Goal: Task Accomplishment & Management: Book appointment/travel/reservation

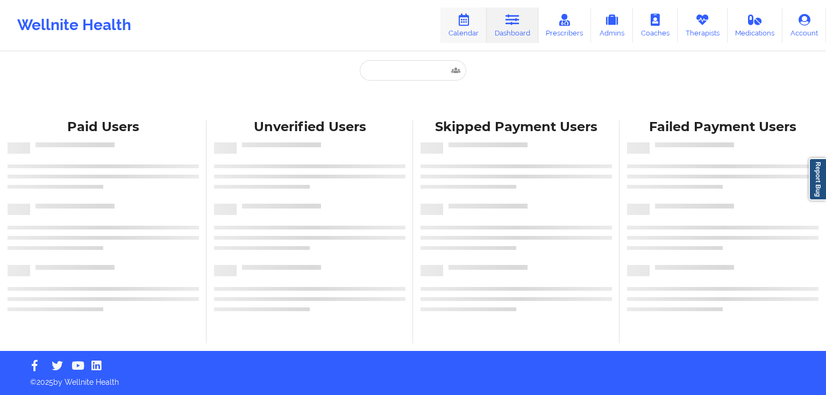
click at [460, 24] on icon at bounding box center [464, 20] width 14 height 12
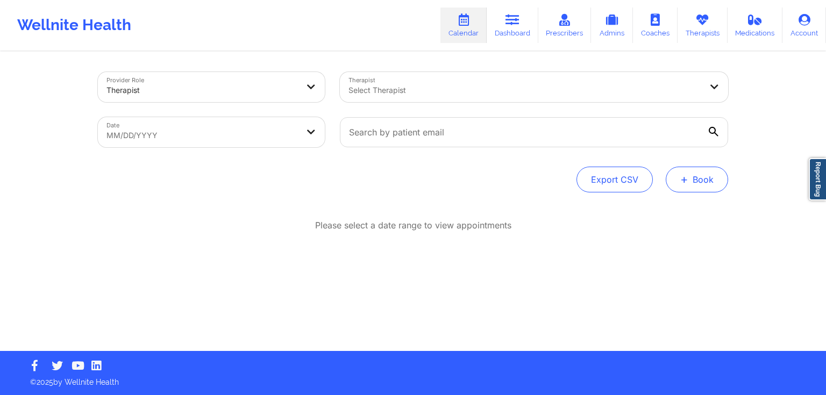
click at [697, 182] on button "+ Book" at bounding box center [697, 180] width 62 height 26
click at [680, 215] on button "Therapy Session" at bounding box center [679, 214] width 82 height 18
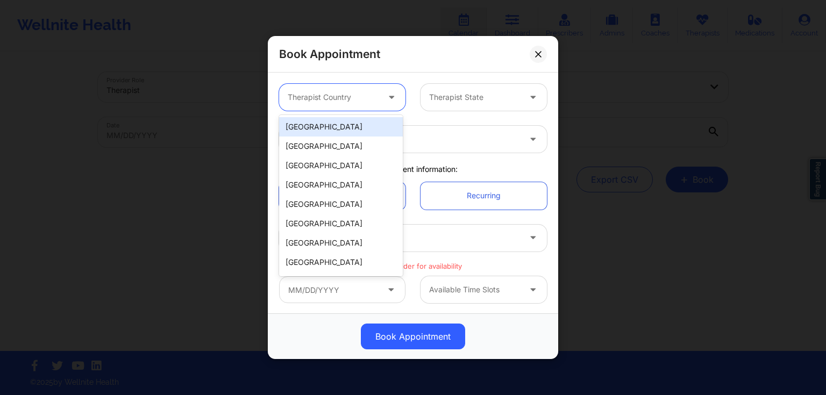
click at [387, 95] on icon at bounding box center [391, 95] width 11 height 9
click at [344, 124] on div "[GEOGRAPHIC_DATA]" at bounding box center [341, 126] width 124 height 19
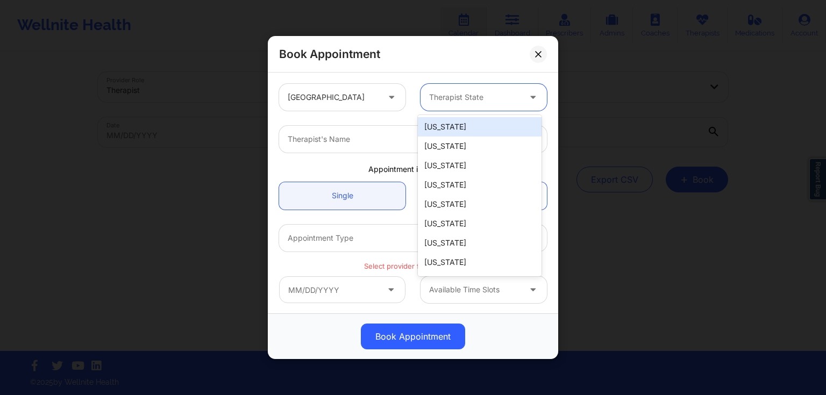
click at [471, 95] on div at bounding box center [474, 97] width 91 height 13
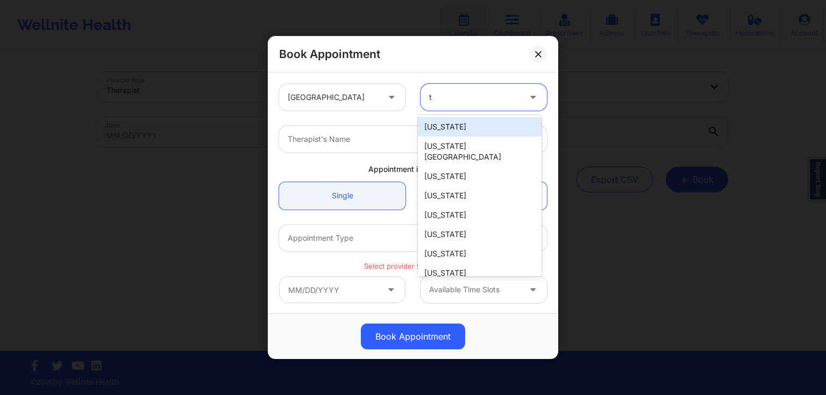
type input "tx"
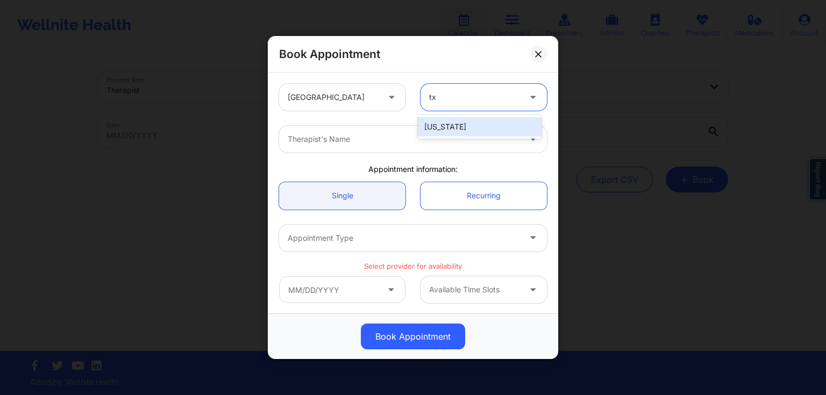
click at [464, 132] on div "[US_STATE]" at bounding box center [480, 126] width 124 height 19
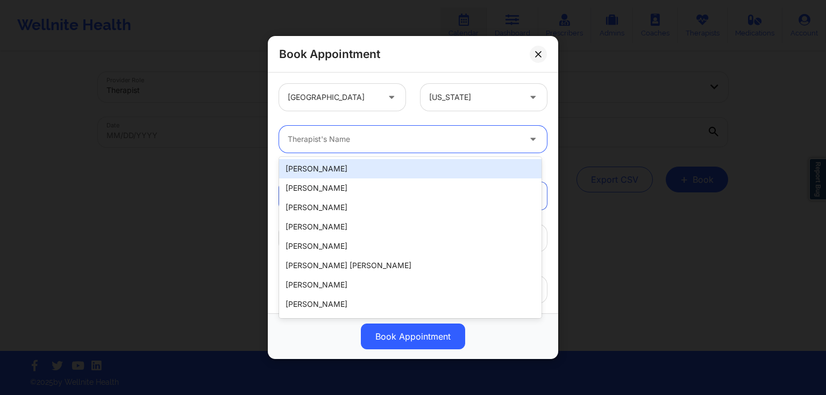
click at [370, 150] on div "Therapist's Name" at bounding box center [400, 139] width 242 height 27
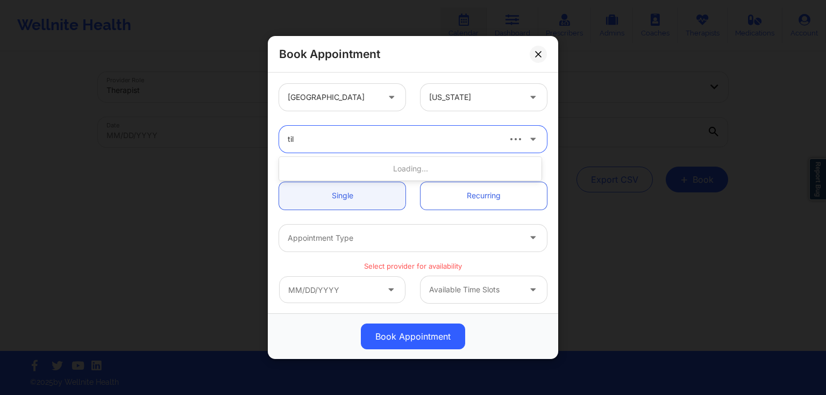
type input "tila"
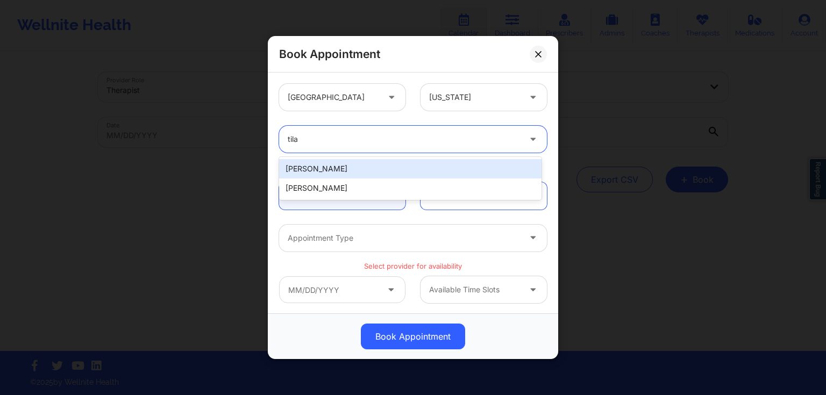
click at [372, 188] on div "[PERSON_NAME]" at bounding box center [410, 188] width 263 height 19
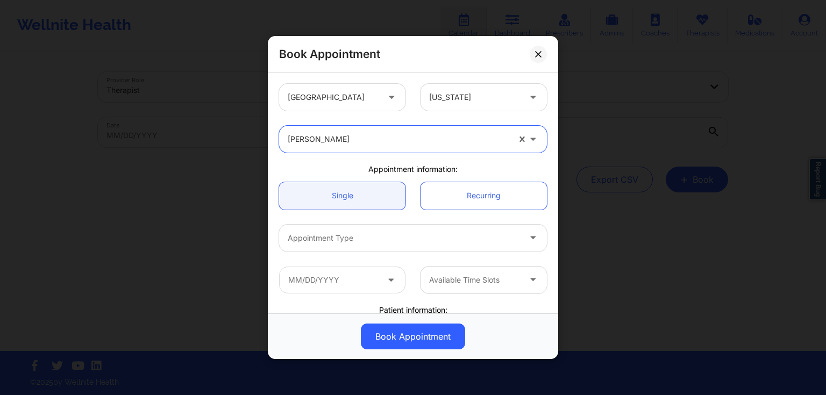
click at [383, 244] on div "Appointment Type" at bounding box center [400, 238] width 242 height 27
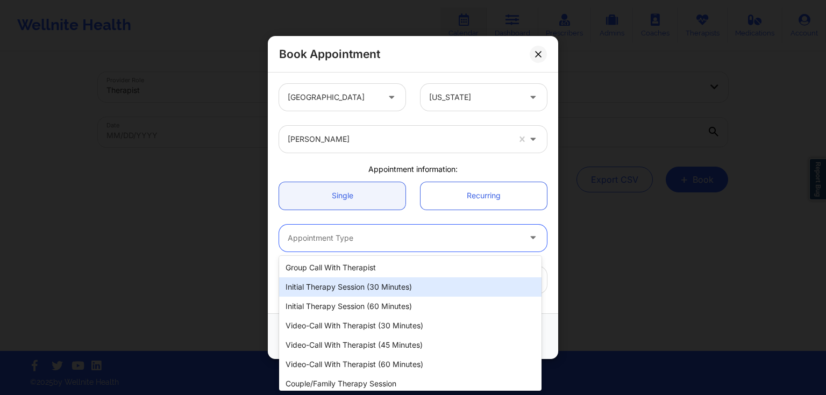
click at [377, 293] on div "Initial Therapy Session (30 minutes)" at bounding box center [410, 287] width 263 height 19
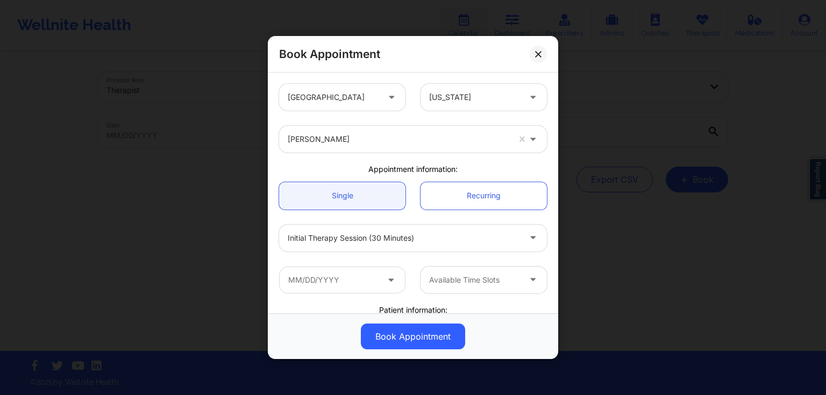
click at [383, 254] on div "Initial Therapy Session (30 minutes)" at bounding box center [413, 238] width 283 height 42
click at [385, 245] on div "Initial Therapy Session (30 minutes)" at bounding box center [404, 238] width 232 height 27
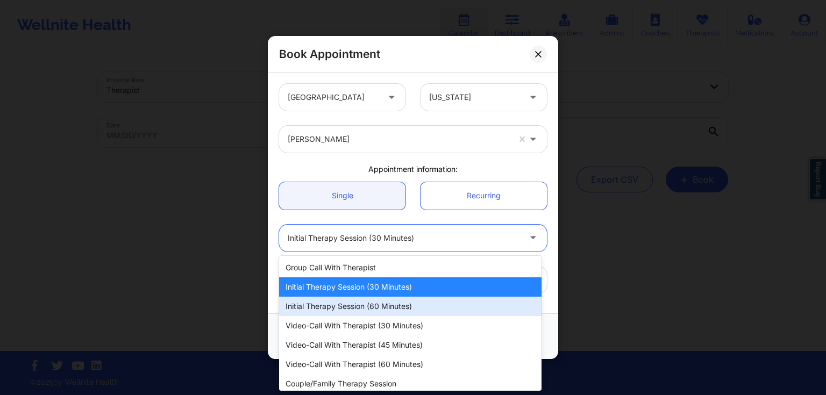
click at [357, 301] on div "Initial Therapy Session (60 minutes)" at bounding box center [410, 306] width 263 height 19
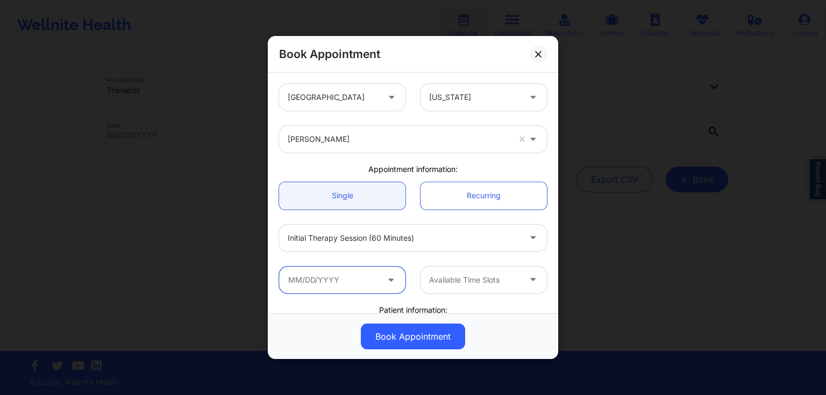
click at [370, 281] on input "text" at bounding box center [342, 280] width 126 height 27
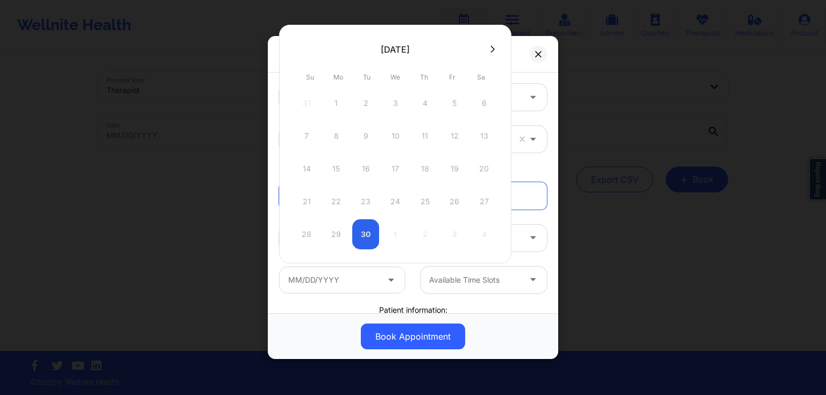
click at [401, 234] on div "28 29 30 1 2 3 4" at bounding box center [395, 235] width 204 height 30
click at [397, 236] on div "28 29 30 1 2 3 4" at bounding box center [395, 235] width 204 height 30
click at [494, 50] on icon at bounding box center [493, 48] width 4 height 7
click at [395, 102] on div "1" at bounding box center [395, 103] width 27 height 30
type input "[DATE]"
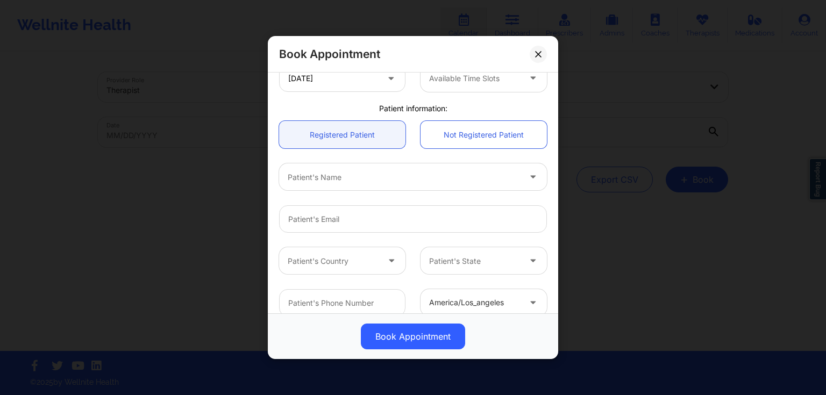
scroll to position [258, 0]
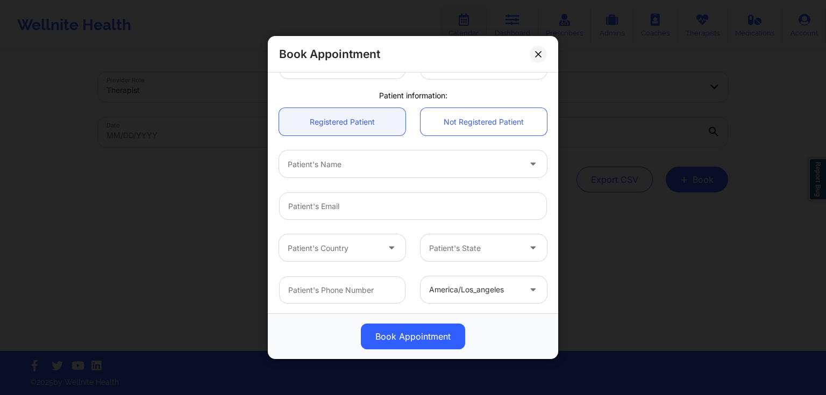
click at [405, 168] on div at bounding box center [404, 164] width 232 height 13
type input "[PERSON_NAME]"
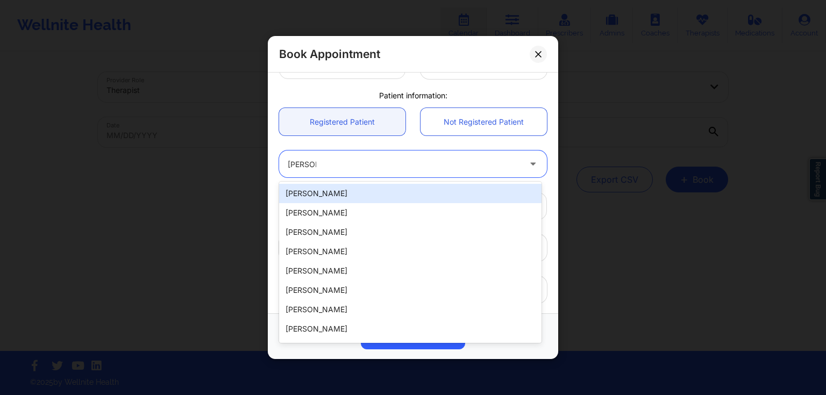
click at [377, 194] on div "[PERSON_NAME]" at bounding box center [410, 193] width 263 height 19
type input "[EMAIL_ADDRESS][DOMAIN_NAME]"
type input "9565792800"
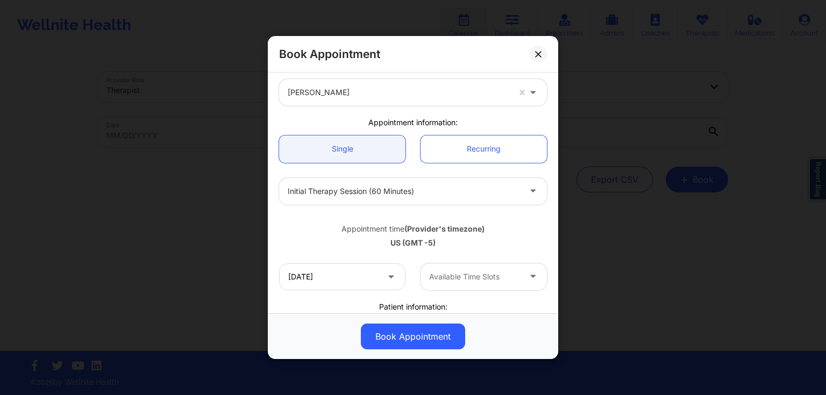
scroll to position [44, 0]
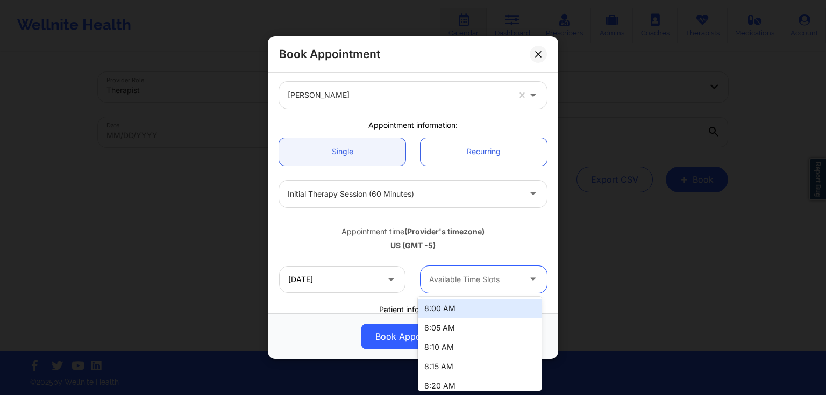
click at [493, 280] on div at bounding box center [474, 279] width 91 height 13
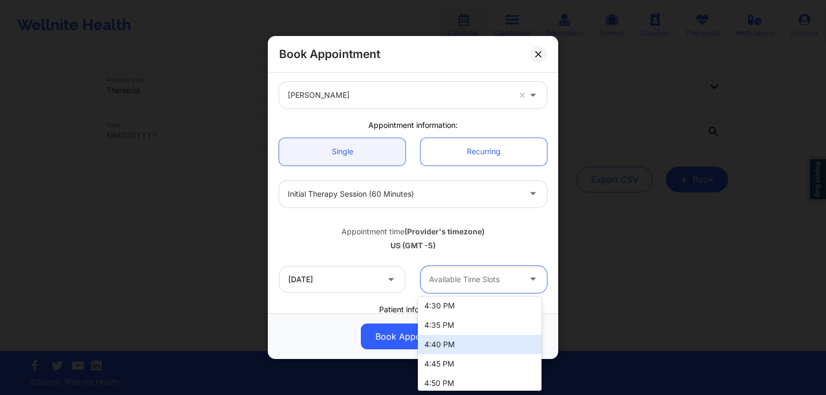
scroll to position [2022, 0]
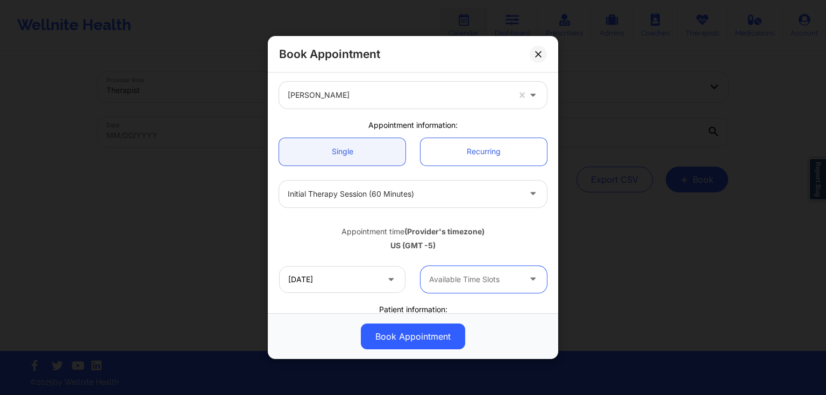
click at [504, 295] on div "[DATE] option , selected. Select is focused ,type to refine list, press Down to…" at bounding box center [413, 280] width 283 height 42
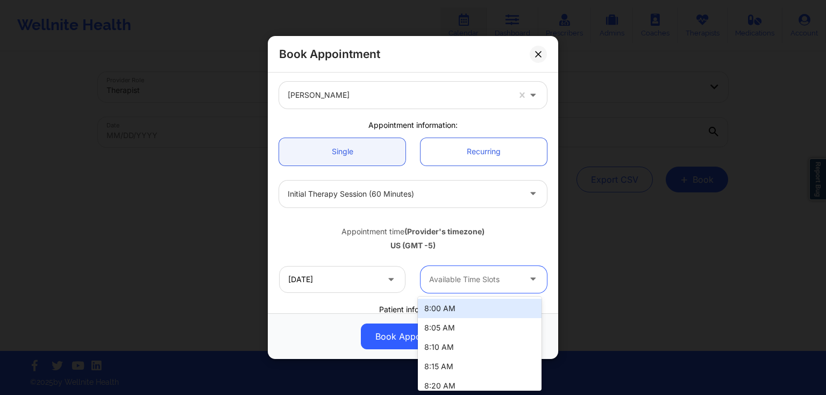
click at [514, 284] on div at bounding box center [474, 279] width 91 height 13
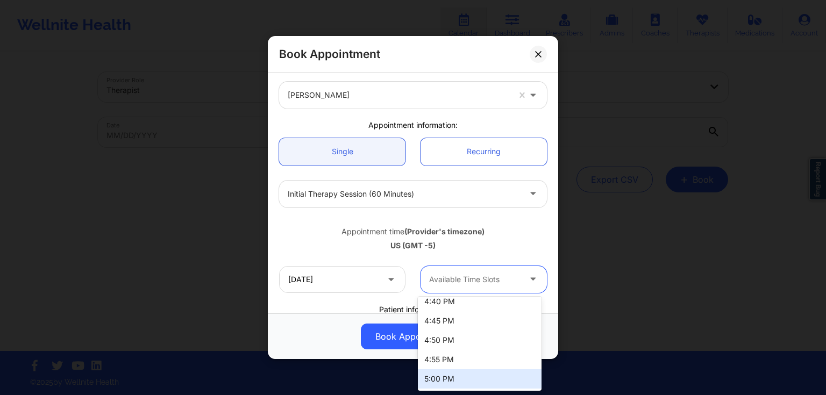
click at [484, 375] on div "5:00 PM" at bounding box center [480, 379] width 124 height 19
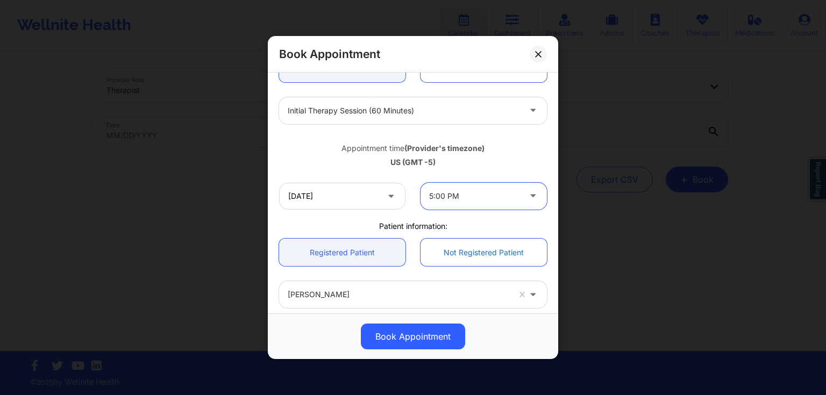
scroll to position [130, 0]
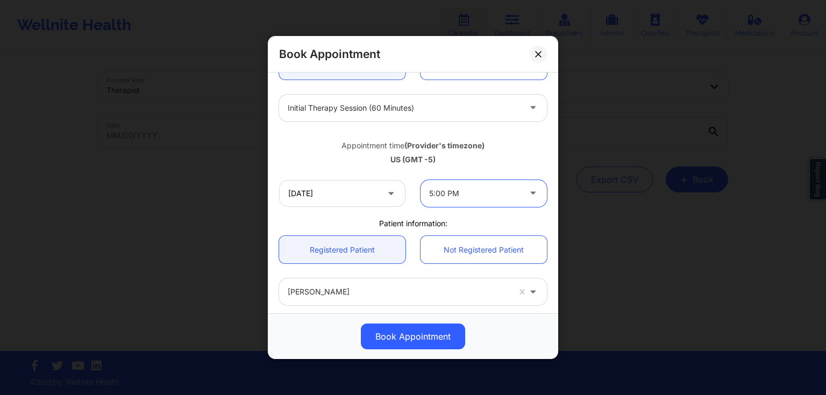
click at [472, 198] on div at bounding box center [474, 193] width 91 height 13
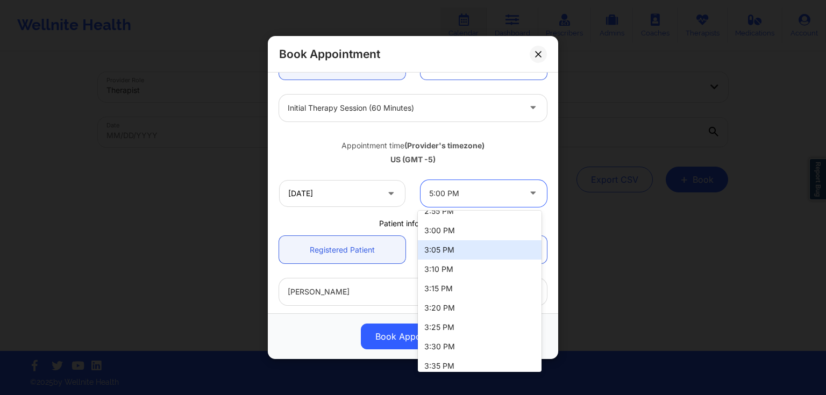
scroll to position [1636, 0]
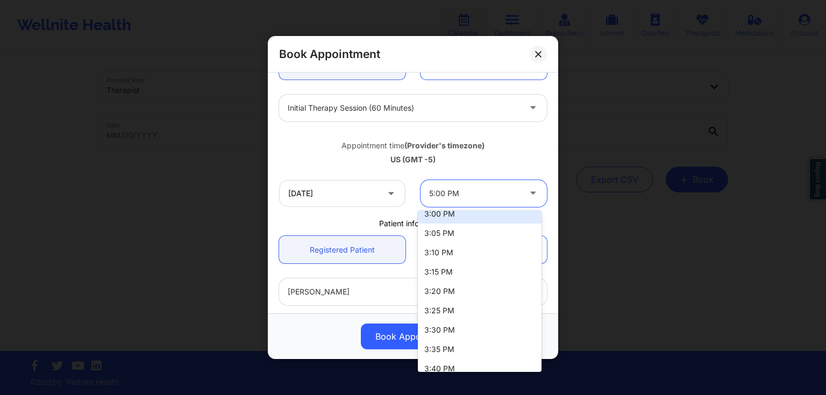
click at [534, 166] on div "Appointment time (Provider's timezone) [GEOGRAPHIC_DATA] (GMT -5)" at bounding box center [413, 151] width 283 height 44
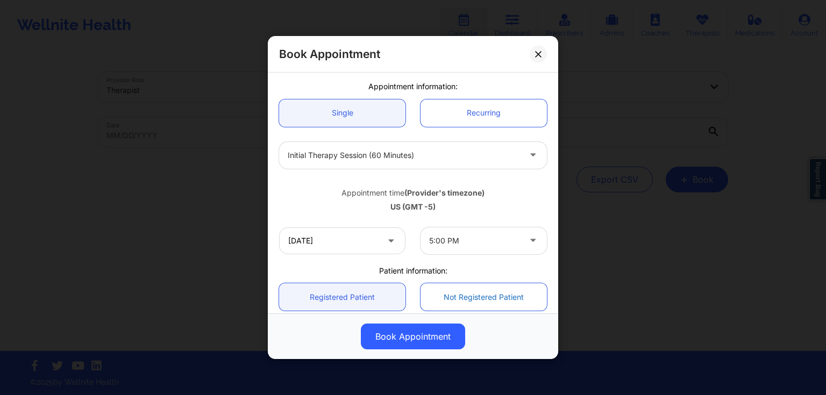
scroll to position [130, 0]
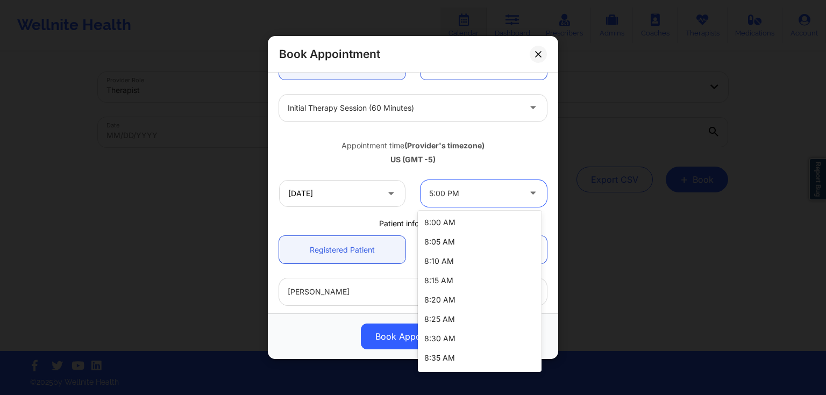
click at [503, 198] on div at bounding box center [474, 193] width 91 height 13
click at [496, 221] on div "8:00 AM" at bounding box center [480, 222] width 124 height 19
click at [512, 198] on div at bounding box center [474, 193] width 91 height 13
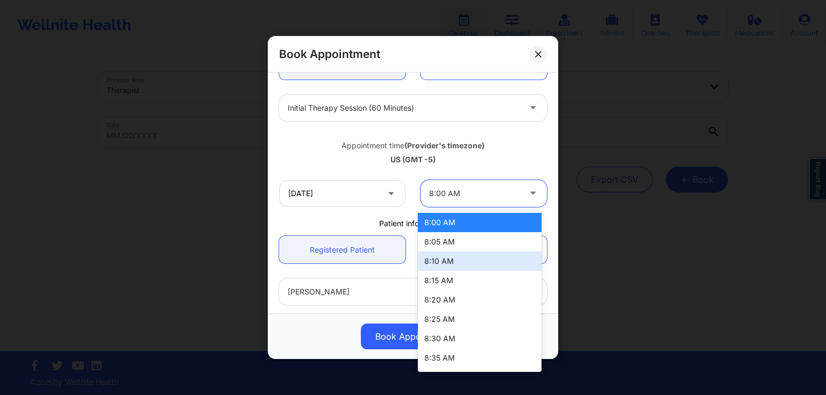
click at [486, 277] on div "8:15 AM" at bounding box center [480, 280] width 124 height 19
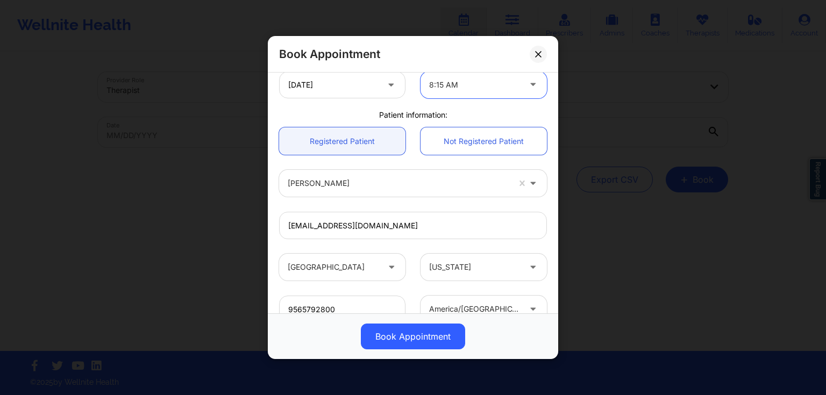
scroll to position [317, 0]
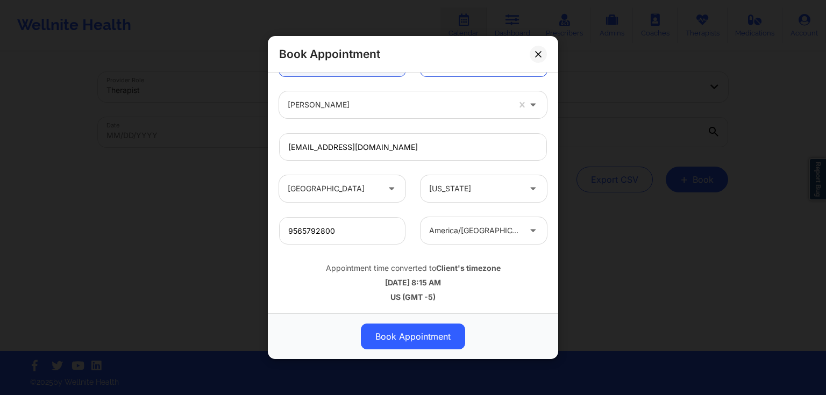
click at [487, 234] on div at bounding box center [474, 231] width 91 height 13
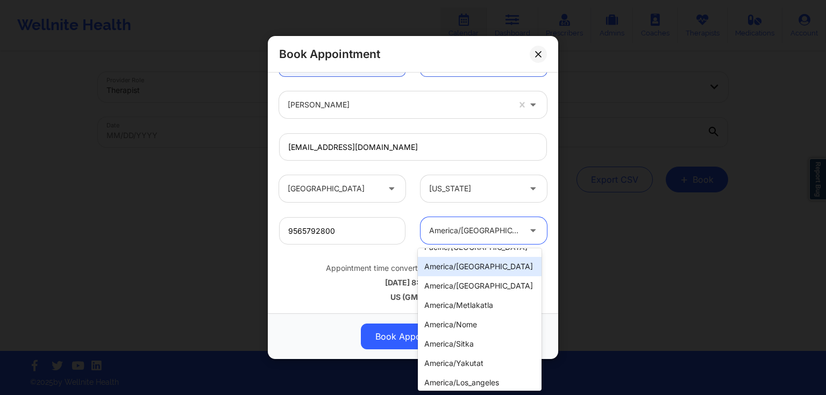
scroll to position [172, 0]
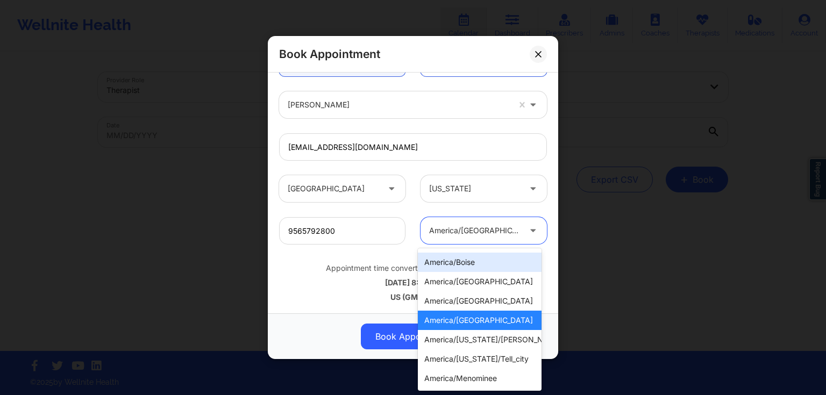
click at [542, 200] on div at bounding box center [534, 188] width 26 height 27
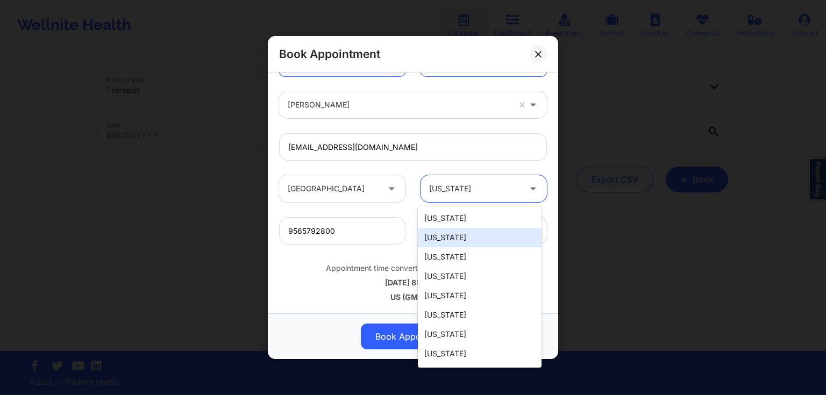
click at [511, 160] on div "[EMAIL_ADDRESS][DOMAIN_NAME]" at bounding box center [413, 147] width 283 height 42
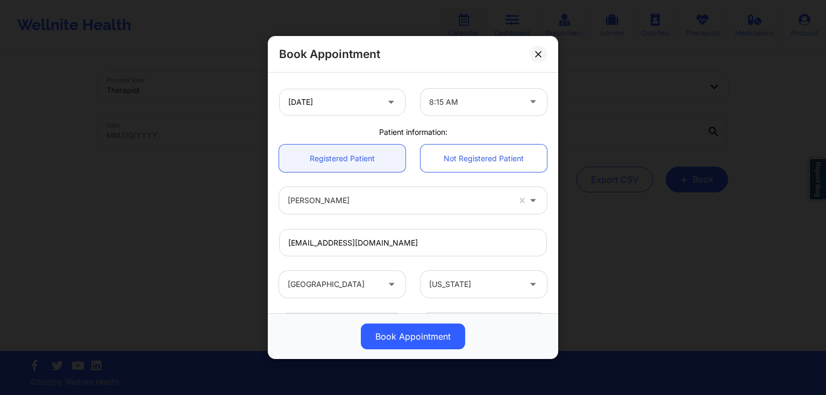
scroll to position [188, 0]
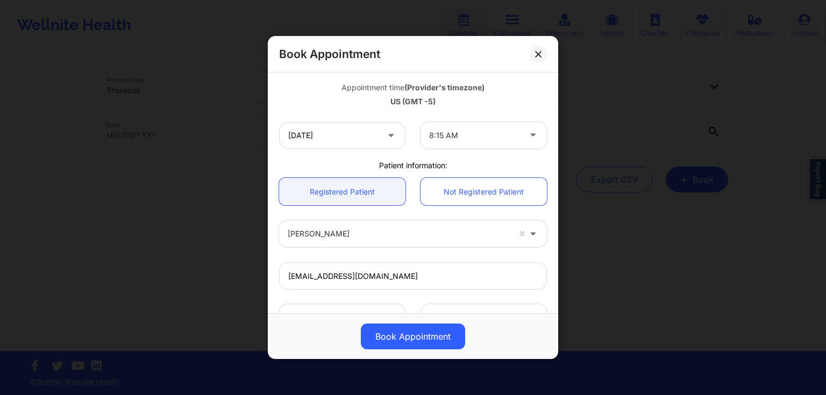
click at [705, 174] on div "Book Appointment [GEOGRAPHIC_DATA] [US_STATE] [PERSON_NAME] Appointment informa…" at bounding box center [413, 197] width 826 height 395
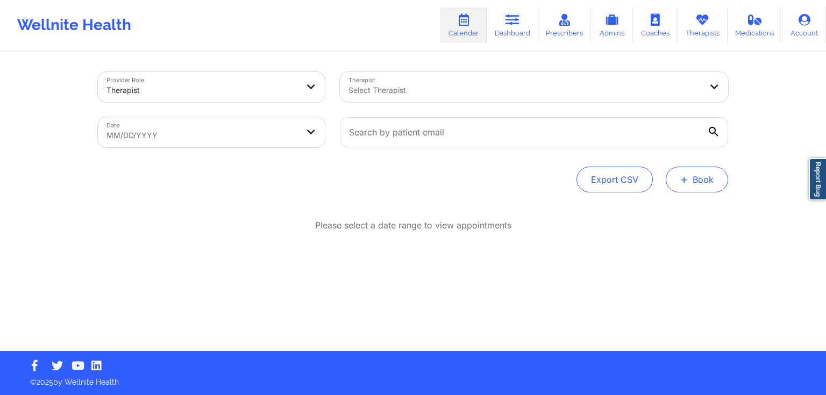
click at [718, 174] on button "+ Book" at bounding box center [697, 180] width 62 height 26
click at [672, 209] on button "Therapy Session" at bounding box center [679, 214] width 82 height 18
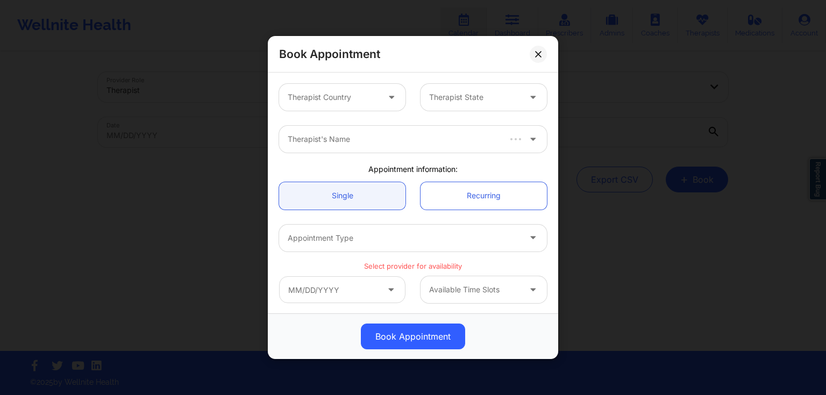
click at [363, 99] on div at bounding box center [333, 97] width 91 height 13
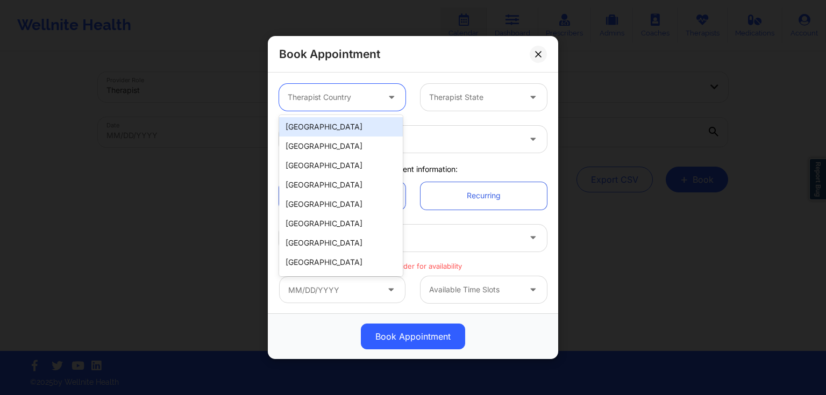
click at [348, 127] on div "[GEOGRAPHIC_DATA]" at bounding box center [341, 126] width 124 height 19
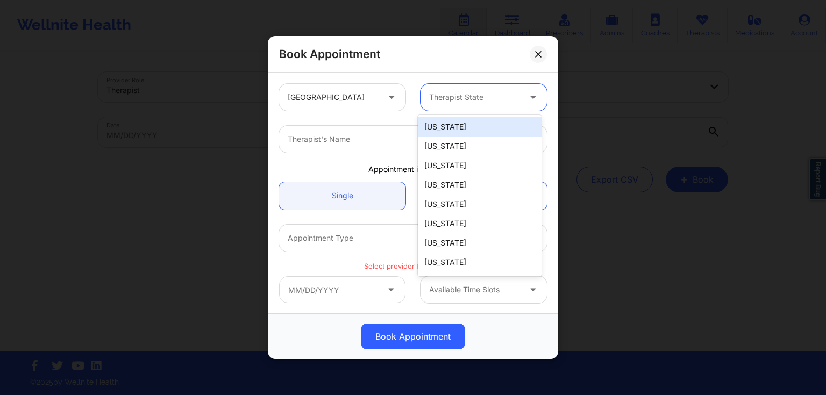
click at [454, 87] on div "Therapist State" at bounding box center [471, 97] width 101 height 27
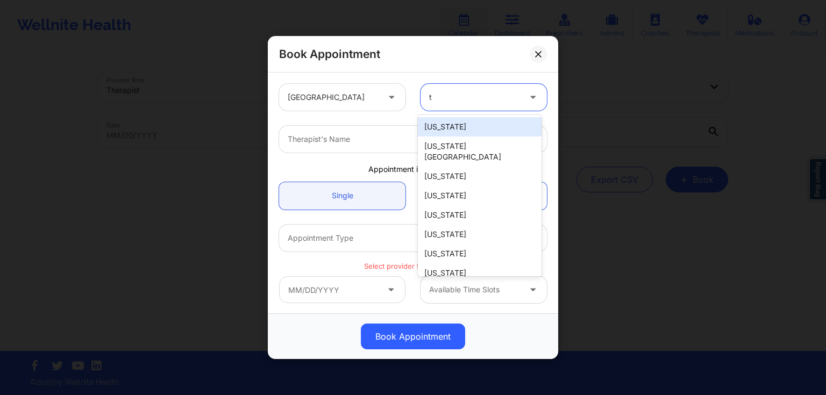
type input "tx"
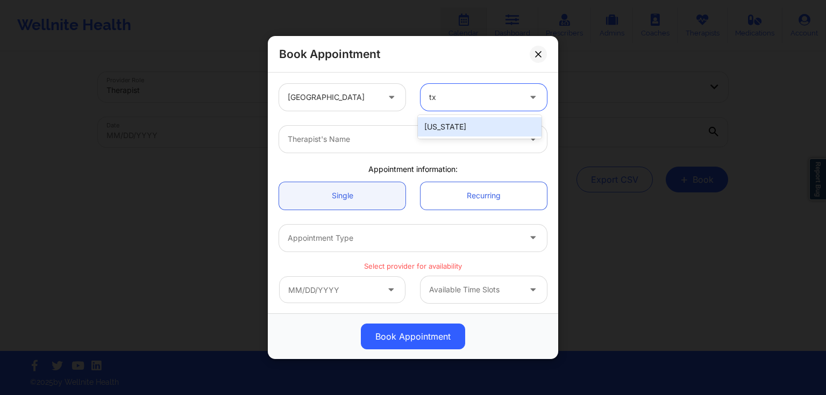
drag, startPoint x: 464, startPoint y: 128, endPoint x: 404, endPoint y: 146, distance: 62.6
click at [463, 128] on div "[US_STATE]" at bounding box center [480, 126] width 124 height 19
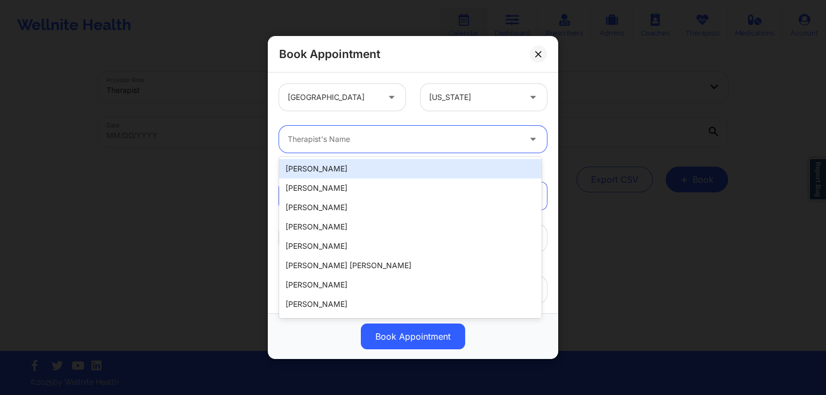
click at [400, 147] on div "Therapist's Name" at bounding box center [400, 139] width 242 height 27
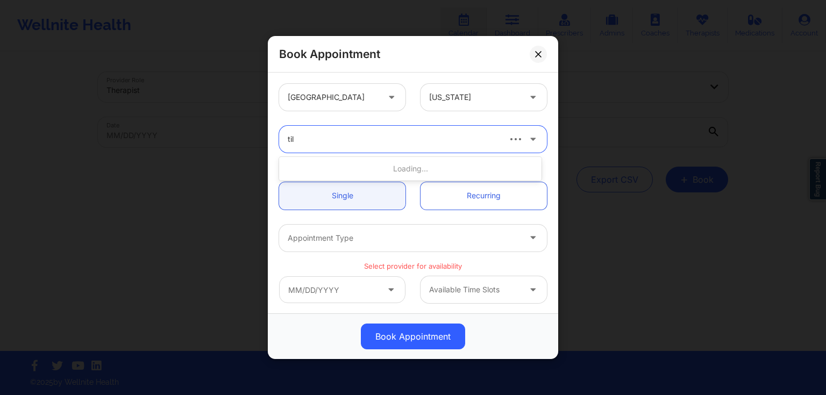
type input "tila"
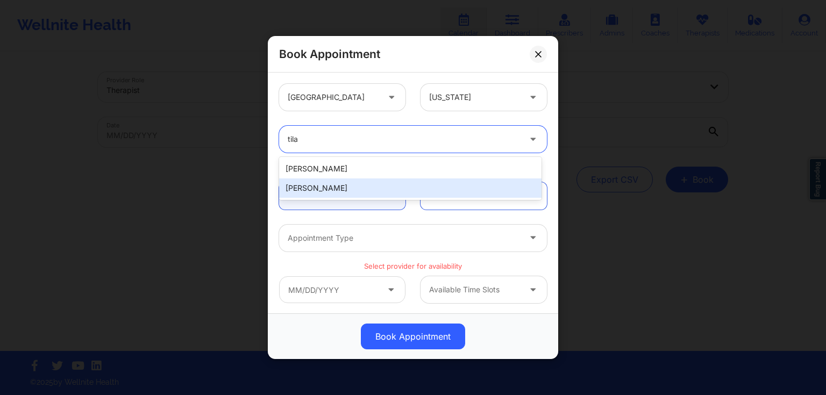
click at [362, 186] on div "[PERSON_NAME]" at bounding box center [410, 188] width 263 height 19
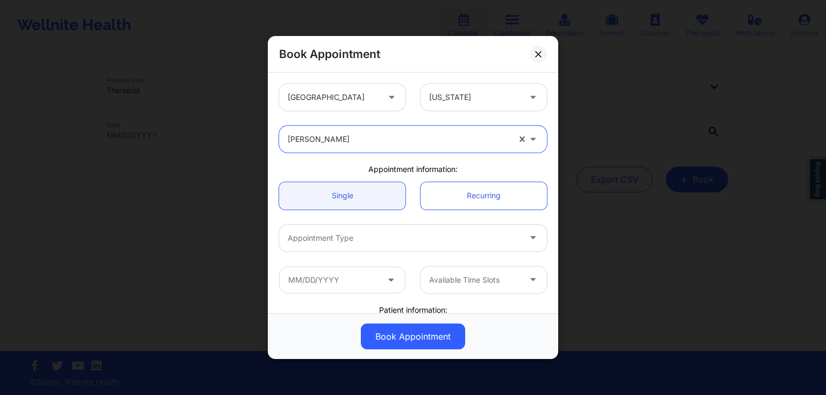
click at [365, 234] on div at bounding box center [404, 238] width 232 height 13
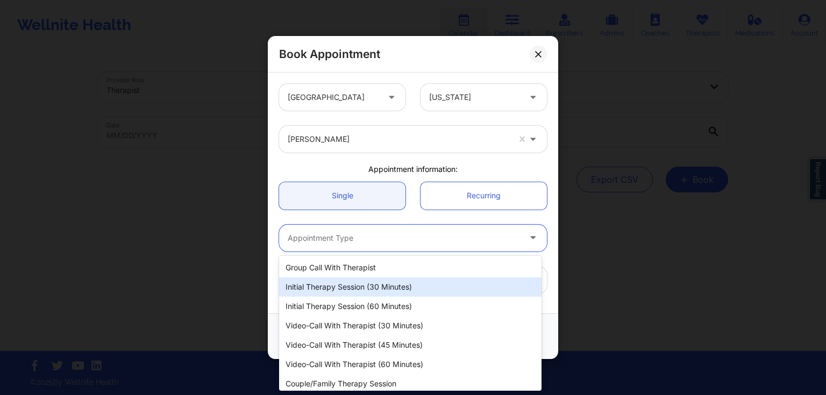
click at [377, 292] on div "Initial Therapy Session (30 minutes)" at bounding box center [410, 287] width 263 height 19
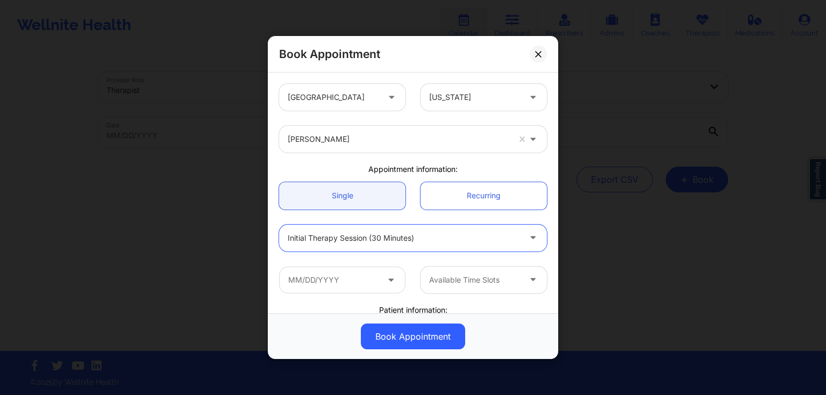
click at [397, 248] on div "Initial Therapy Session (30 minutes)" at bounding box center [404, 238] width 232 height 27
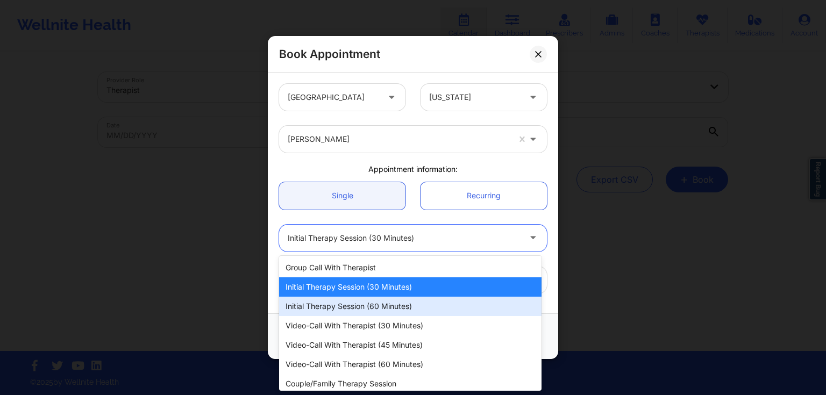
click at [374, 306] on div "Initial Therapy Session (60 minutes)" at bounding box center [410, 306] width 263 height 19
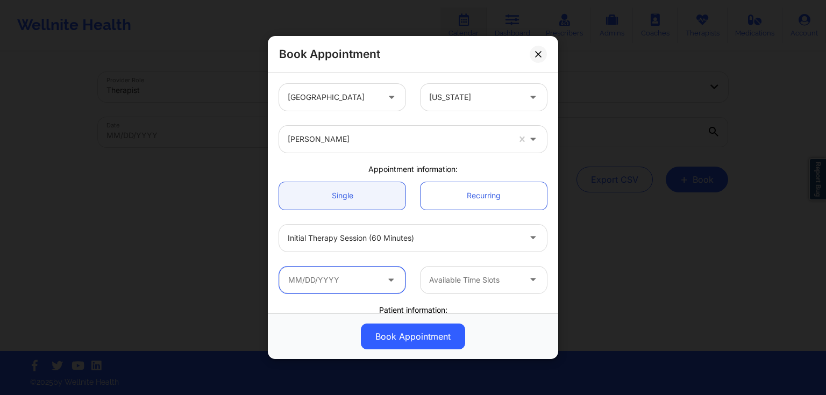
click at [369, 285] on input "text" at bounding box center [342, 280] width 126 height 27
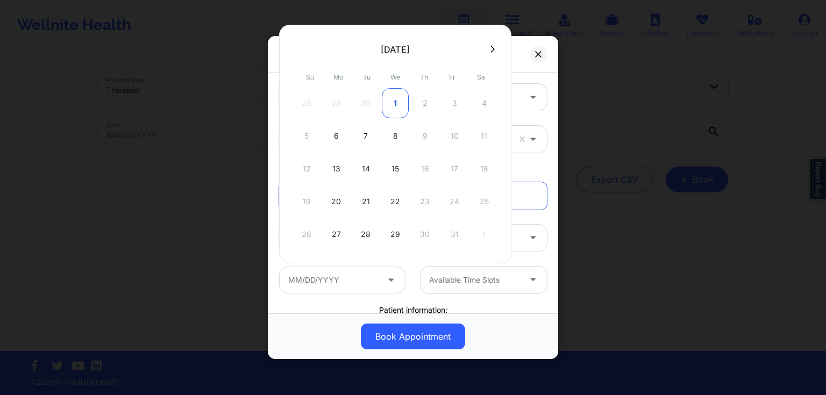
click at [393, 98] on div "1" at bounding box center [395, 103] width 27 height 30
type input "[DATE]"
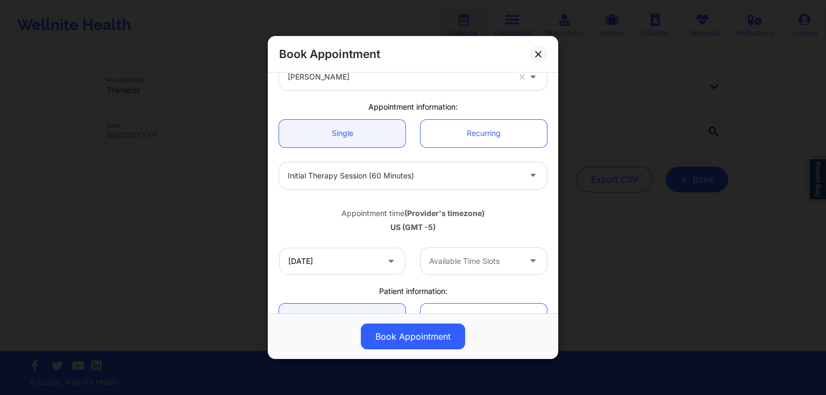
scroll to position [86, 0]
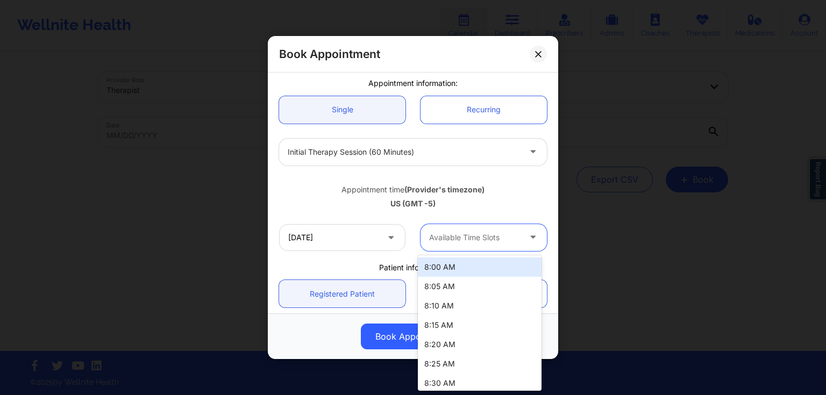
click at [496, 248] on div "Available Time Slots" at bounding box center [471, 237] width 101 height 27
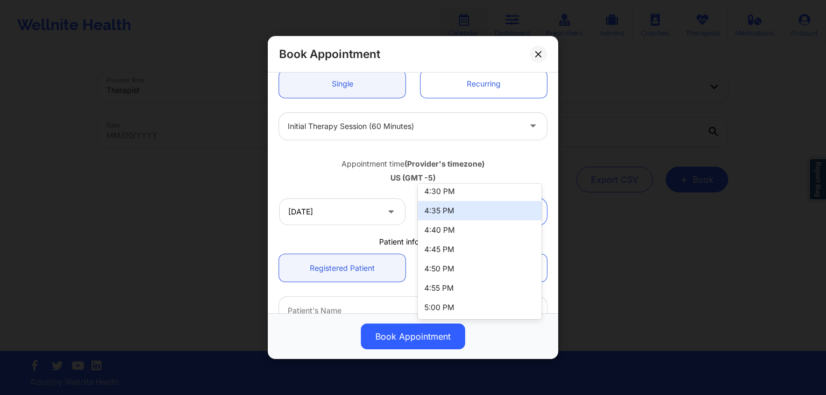
scroll to position [215, 0]
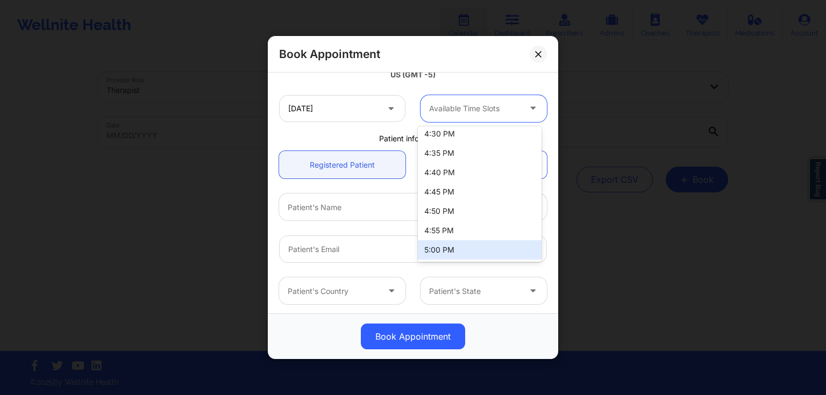
click at [519, 252] on div "5:00 PM" at bounding box center [480, 250] width 124 height 19
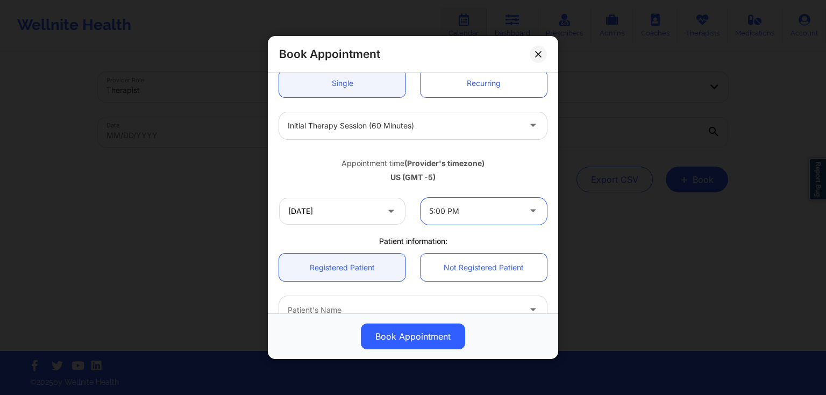
scroll to position [43, 0]
